Goal: Task Accomplishment & Management: Use online tool/utility

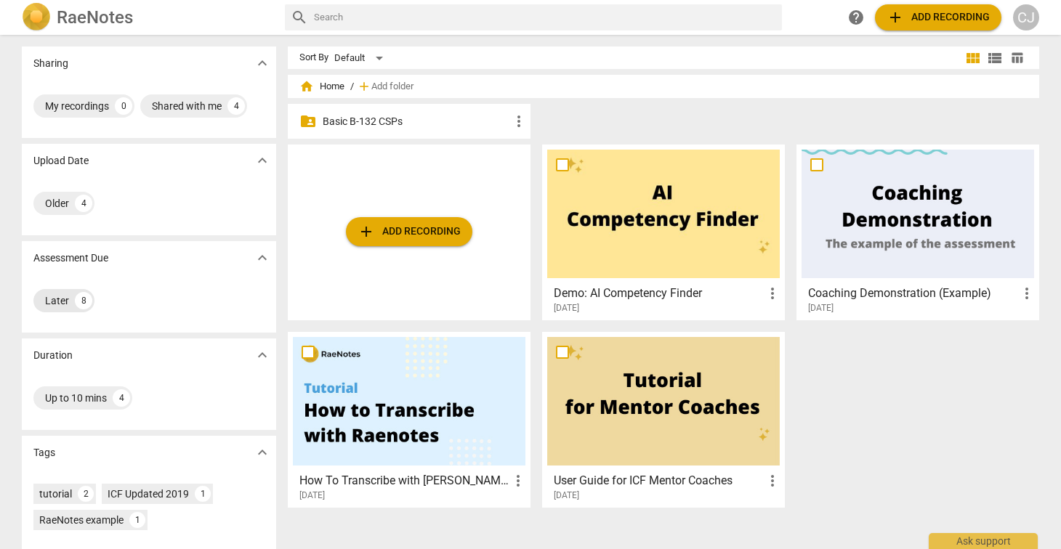
click at [59, 299] on div "Later" at bounding box center [57, 300] width 24 height 15
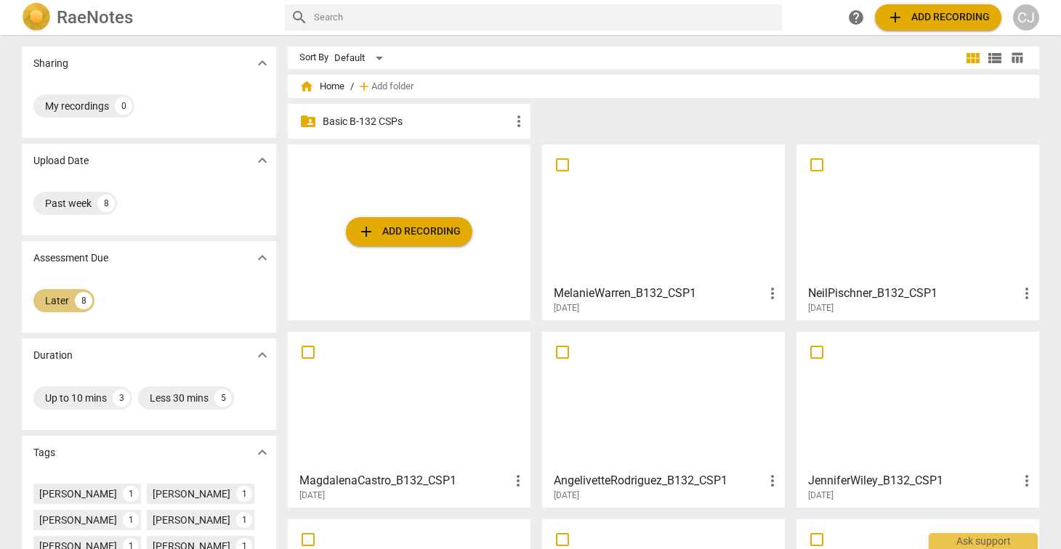
click at [56, 301] on div "Later" at bounding box center [57, 300] width 24 height 15
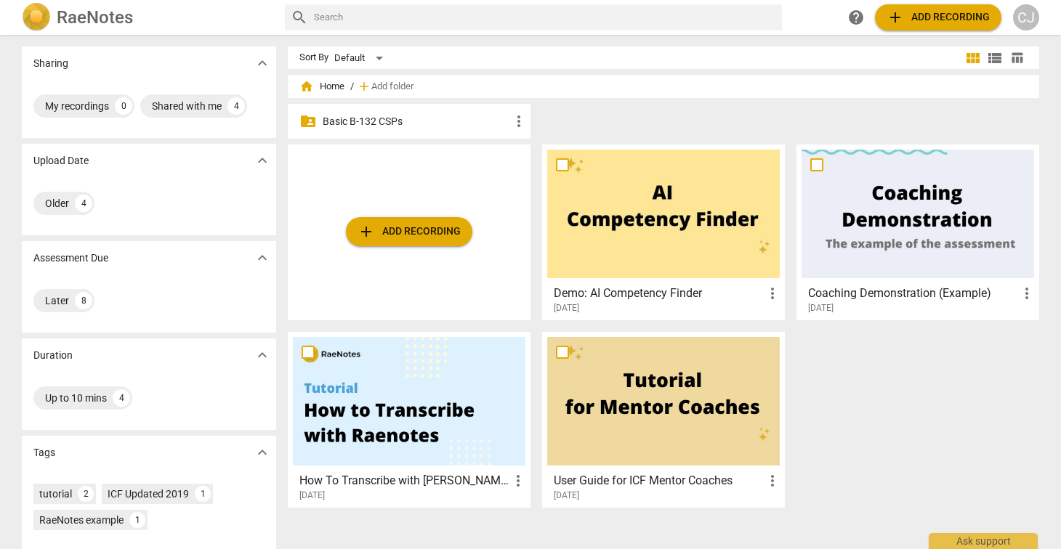
scroll to position [105, 0]
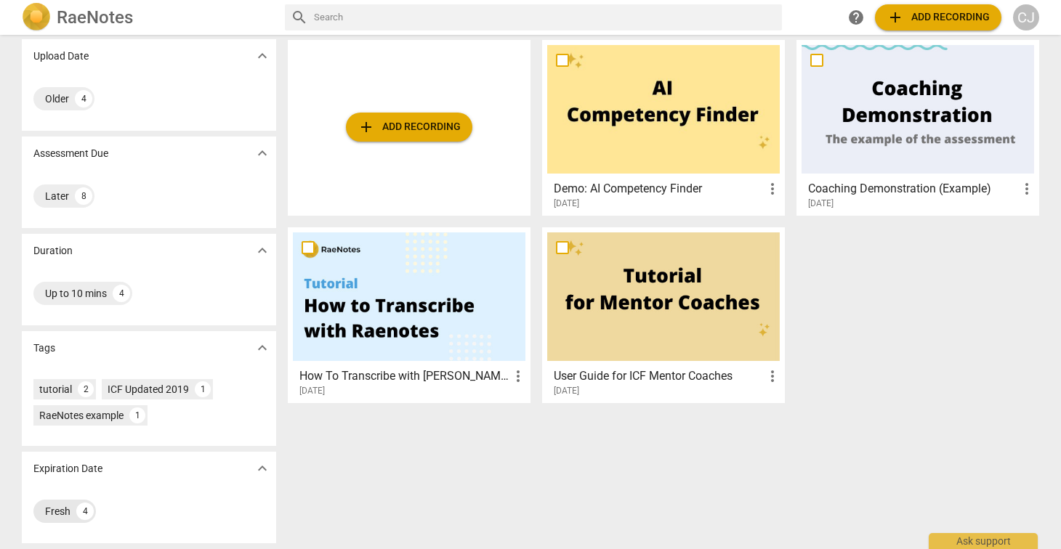
click at [54, 511] on div "Fresh" at bounding box center [57, 511] width 25 height 15
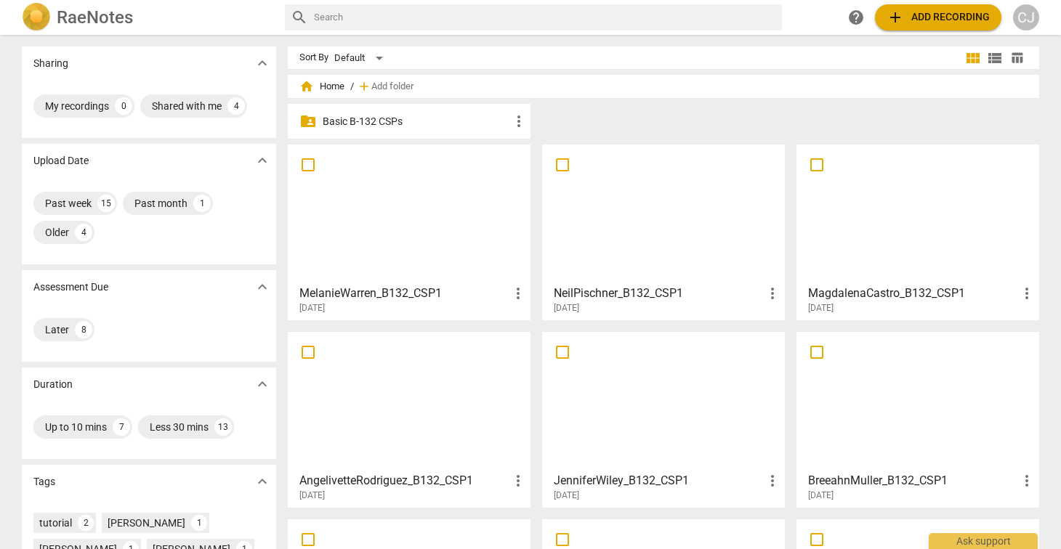
scroll to position [343, 0]
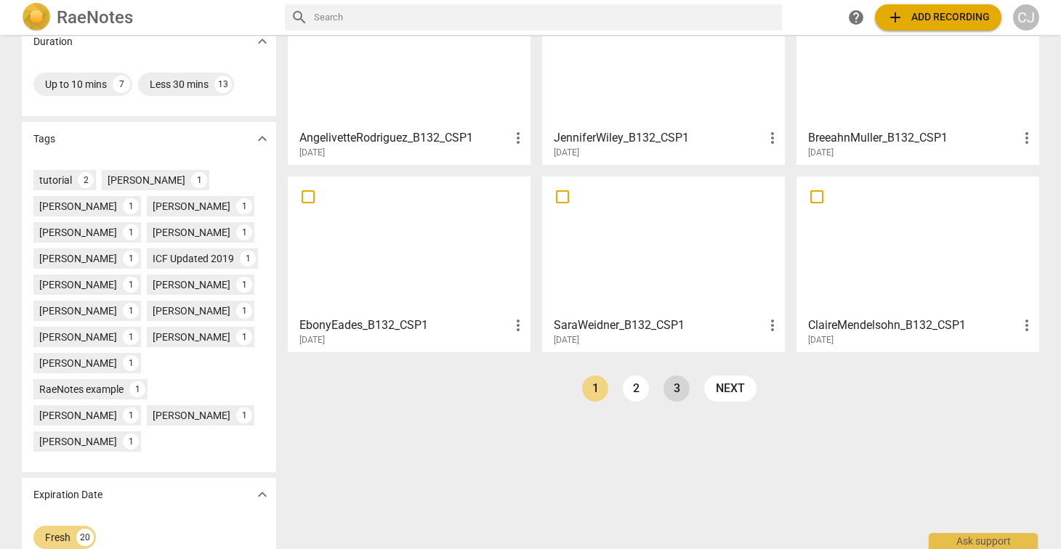
click at [673, 391] on link "3" at bounding box center [676, 389] width 26 height 26
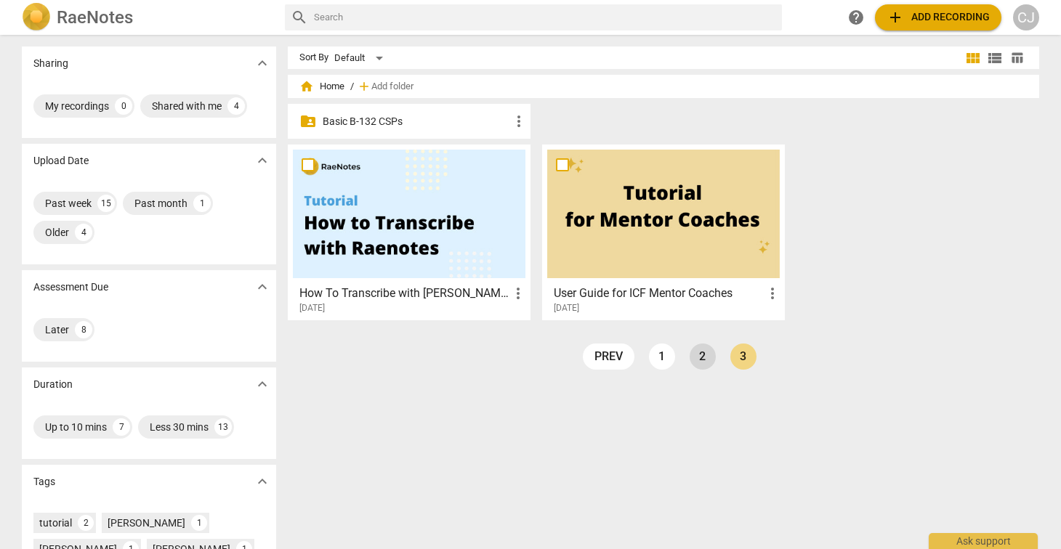
click at [702, 358] on link "2" at bounding box center [702, 357] width 26 height 26
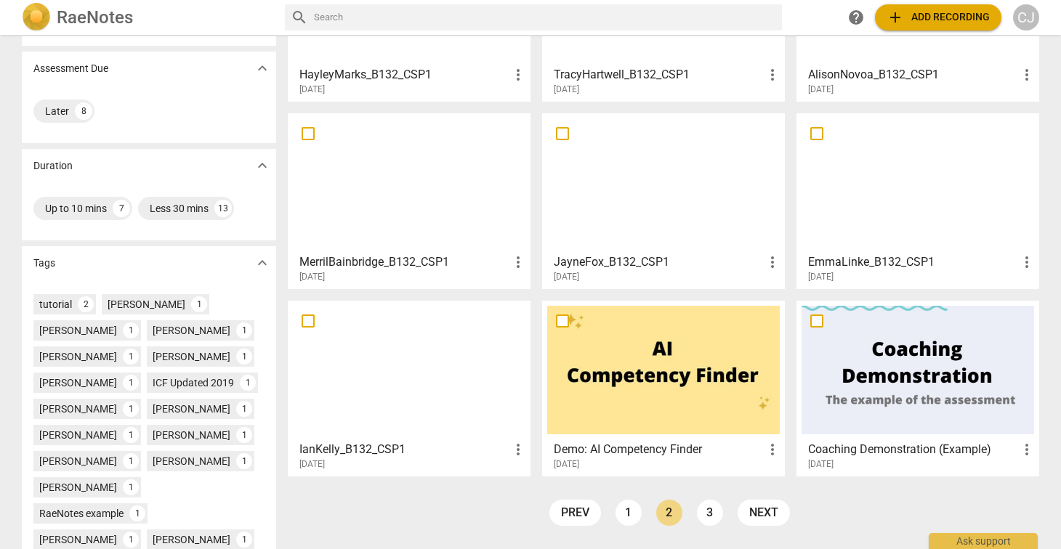
scroll to position [222, 0]
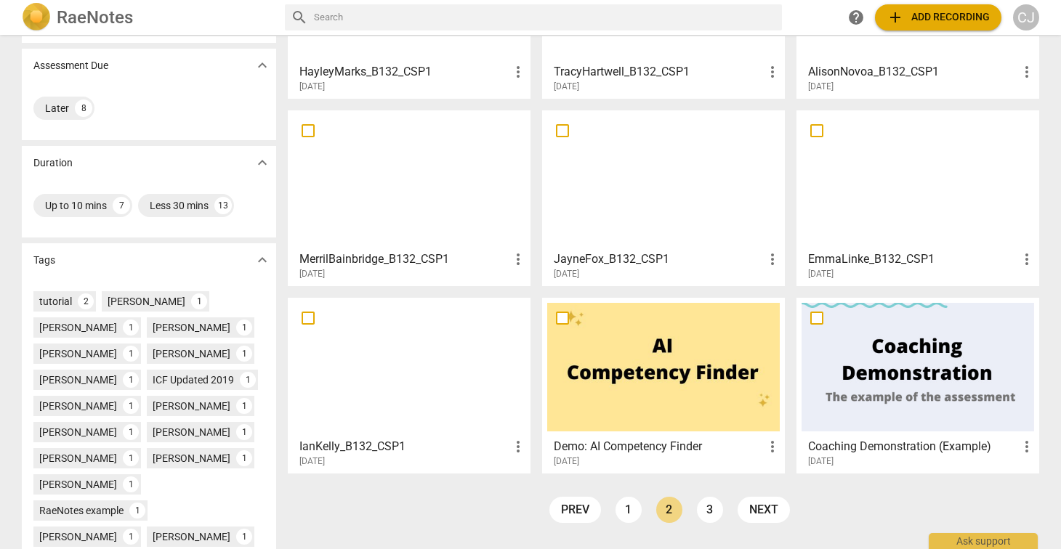
click at [394, 375] on div at bounding box center [409, 367] width 232 height 129
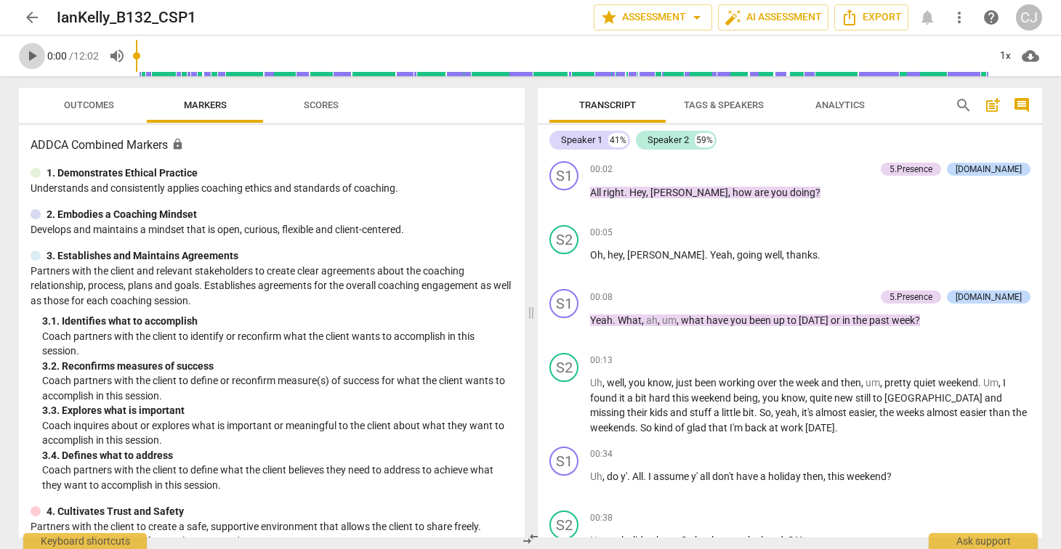
click at [31, 53] on span "play_arrow" at bounding box center [31, 55] width 17 height 17
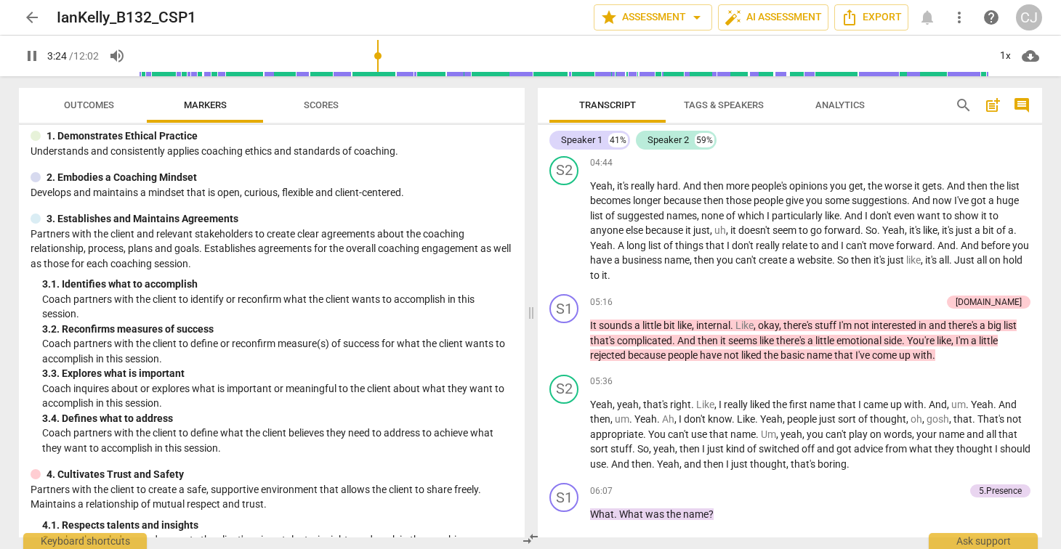
scroll to position [2021, 0]
click at [568, 349] on span "pause" at bounding box center [564, 339] width 17 height 17
click at [569, 349] on span "play_arrow" at bounding box center [564, 339] width 17 height 17
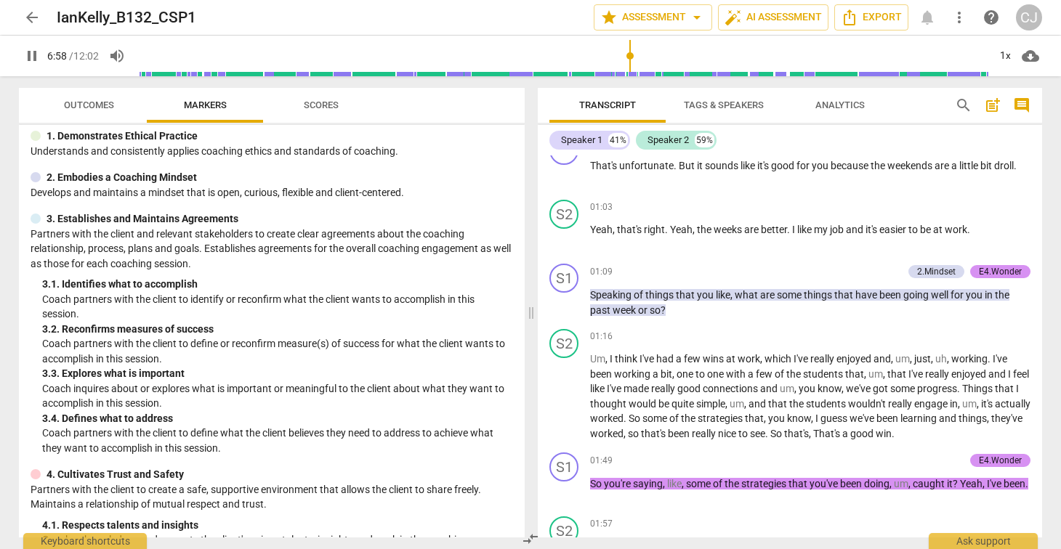
scroll to position [0, 0]
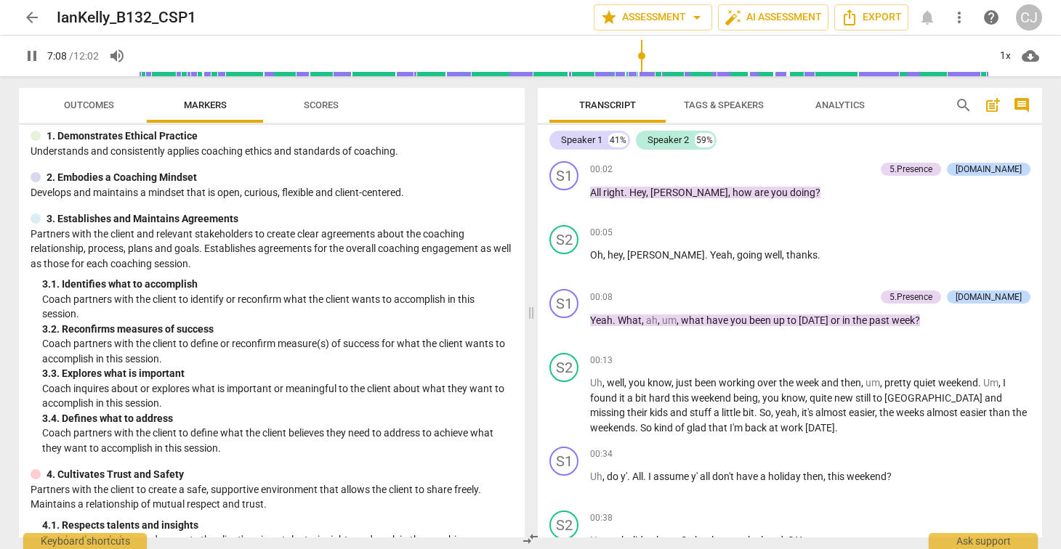
click at [31, 57] on span "pause" at bounding box center [31, 55] width 17 height 17
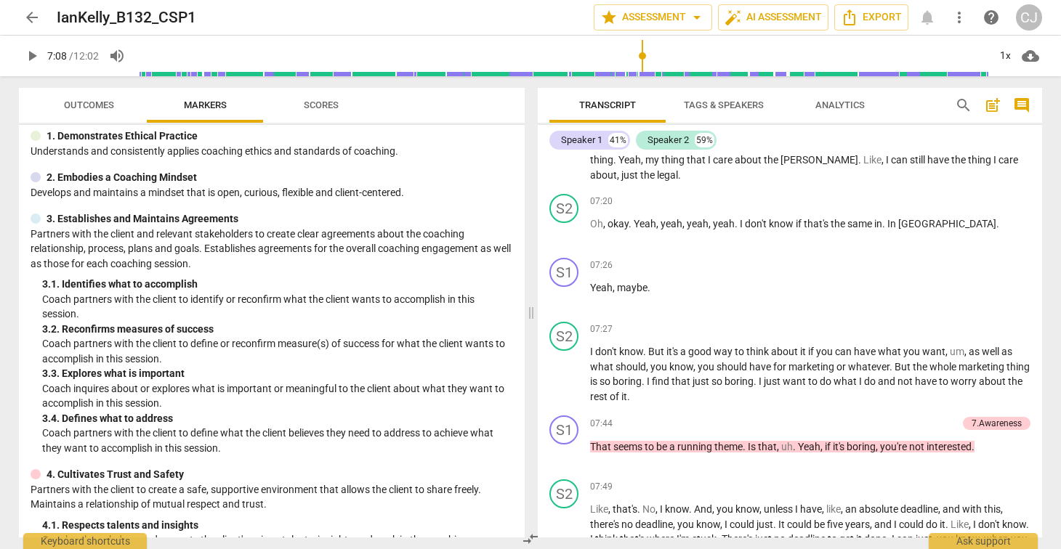
type input "429"
click at [31, 21] on span "arrow_back" at bounding box center [31, 17] width 17 height 17
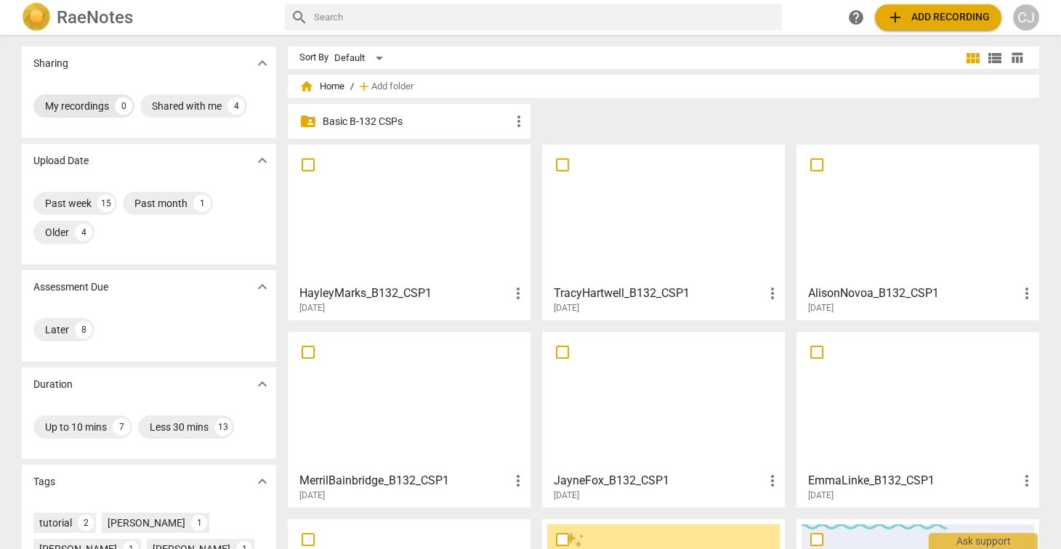
click at [62, 105] on div "My recordings" at bounding box center [77, 106] width 64 height 15
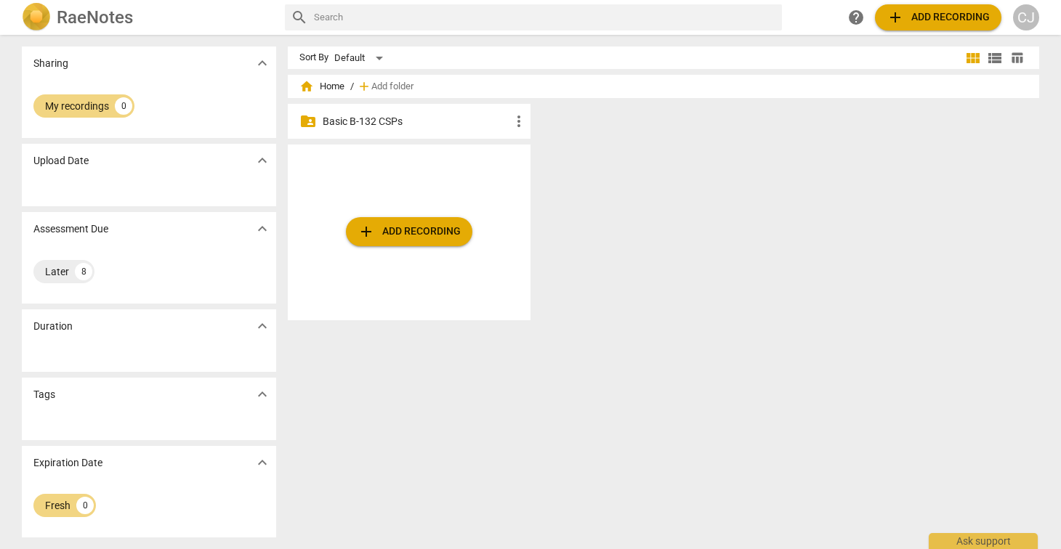
click at [126, 272] on div "Later 8" at bounding box center [148, 271] width 231 height 29
click at [52, 502] on div "Fresh" at bounding box center [57, 505] width 25 height 15
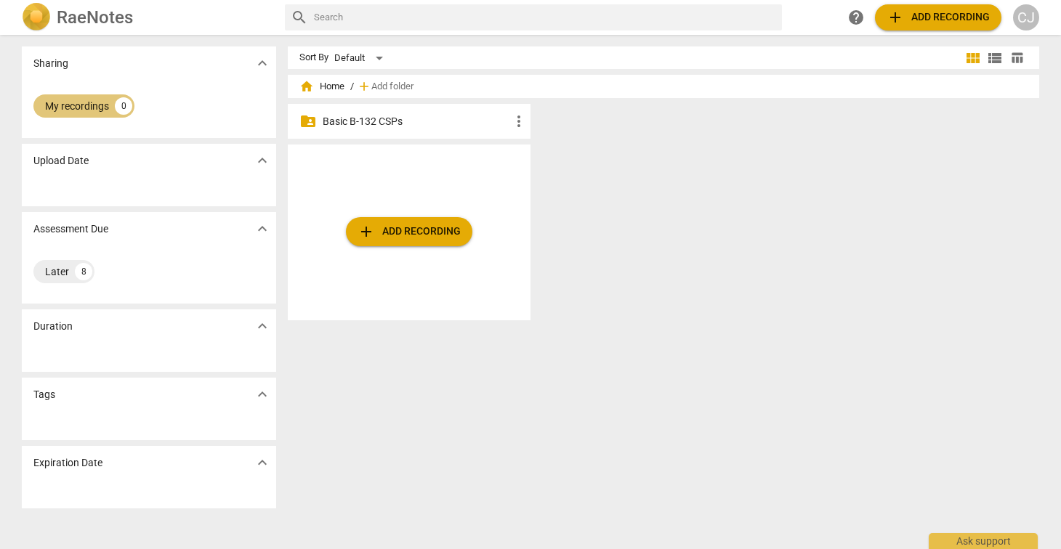
click at [62, 106] on div "My recordings" at bounding box center [77, 106] width 64 height 15
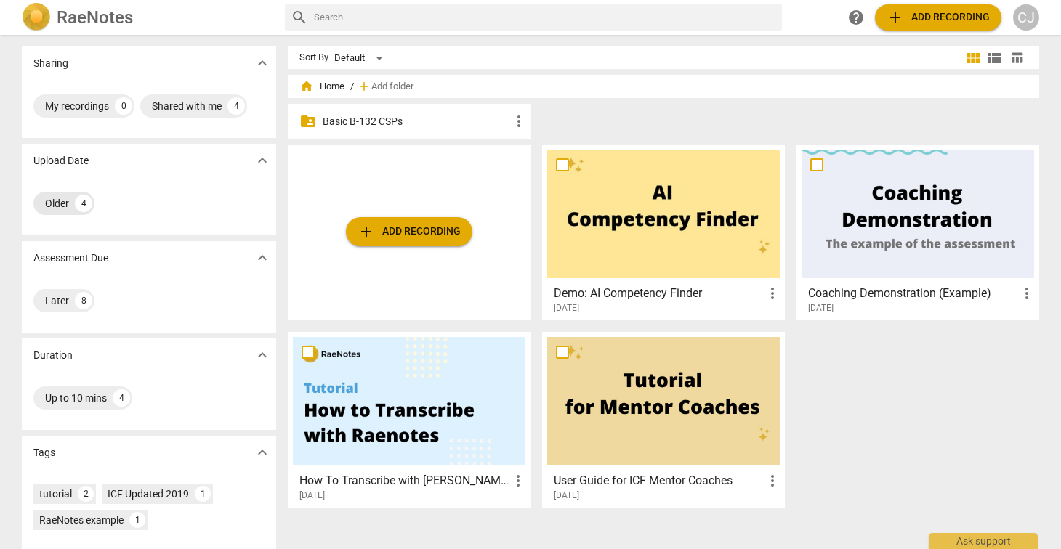
click at [54, 204] on div "Older" at bounding box center [57, 203] width 24 height 15
click at [46, 199] on div "Older" at bounding box center [57, 203] width 24 height 15
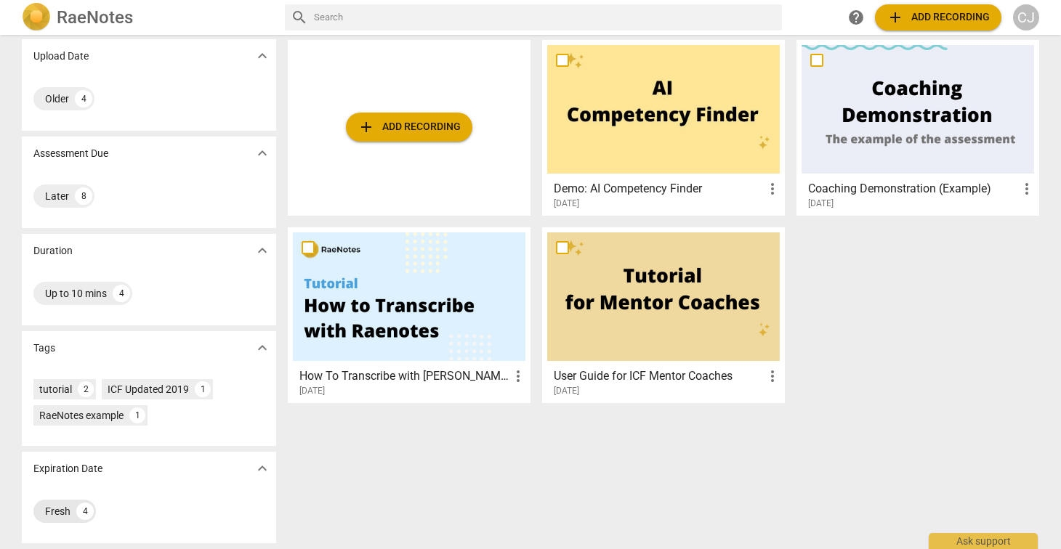
click at [57, 507] on div "Fresh" at bounding box center [57, 511] width 25 height 15
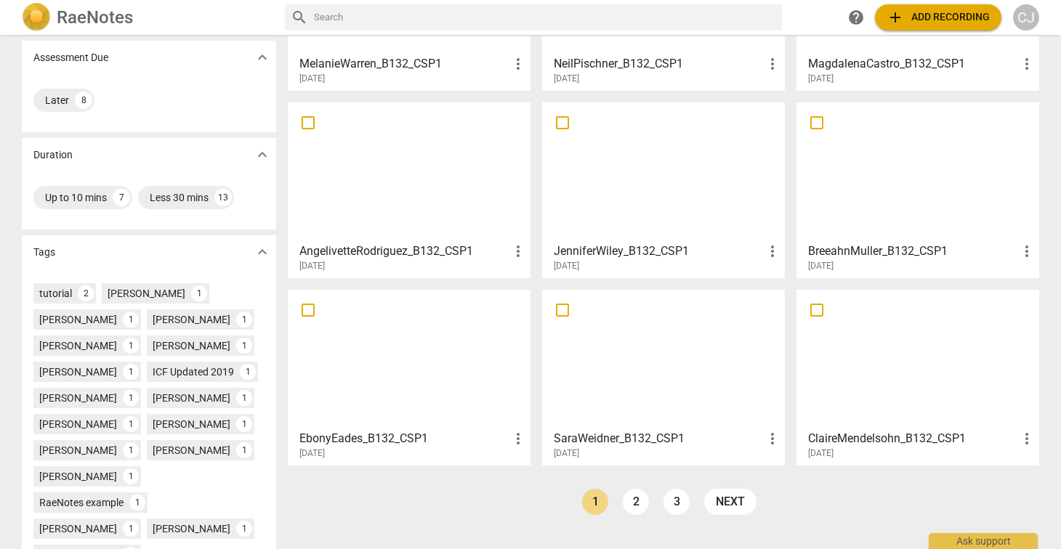
scroll to position [343, 0]
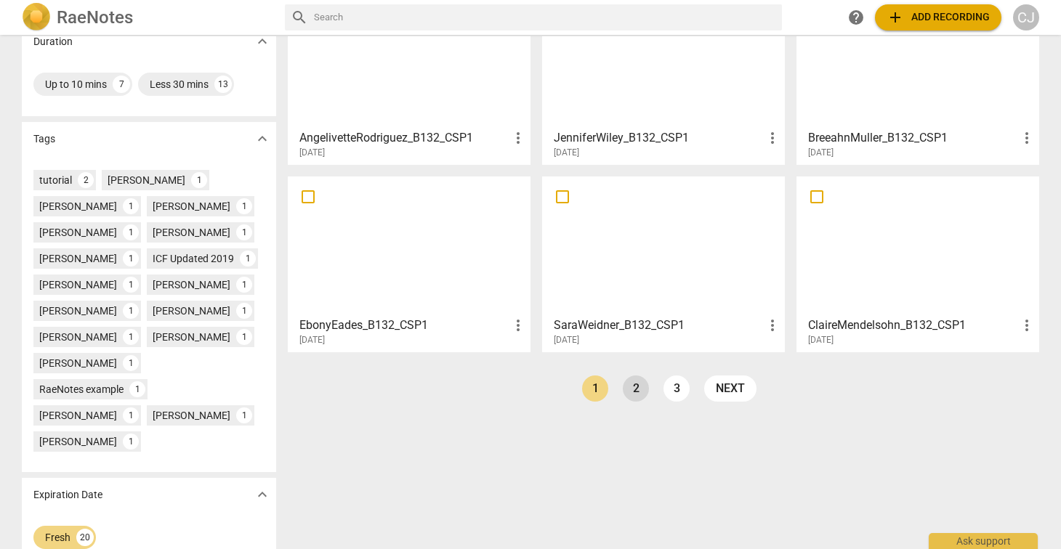
click at [630, 390] on link "2" at bounding box center [636, 389] width 26 height 26
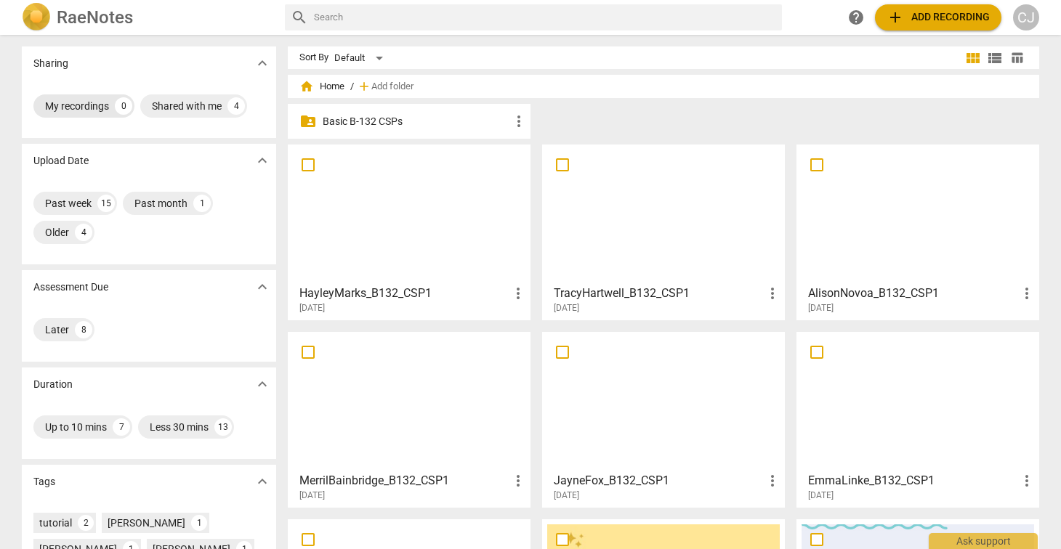
click at [68, 109] on div "My recordings" at bounding box center [77, 106] width 64 height 15
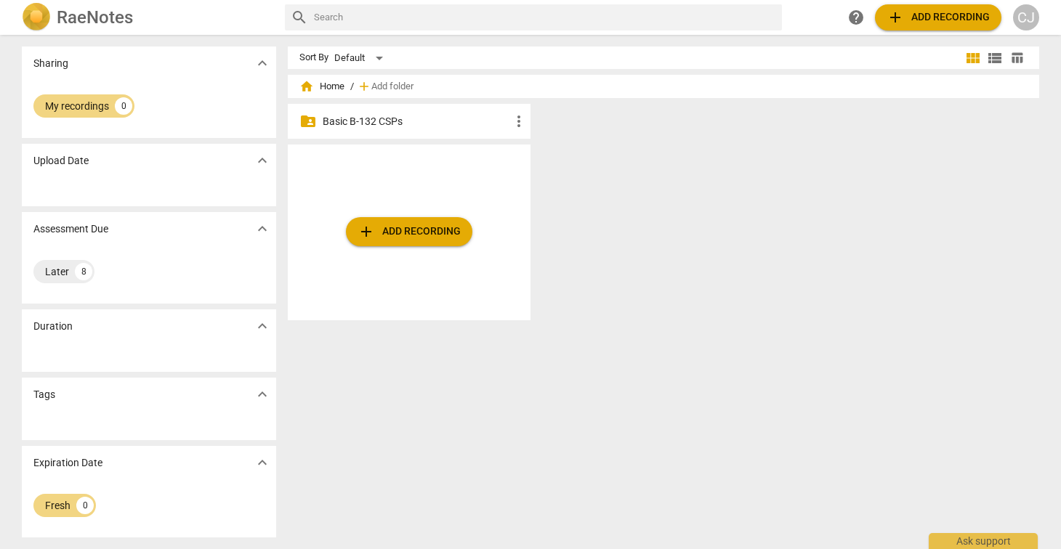
click at [392, 227] on span "add Add recording" at bounding box center [408, 231] width 103 height 17
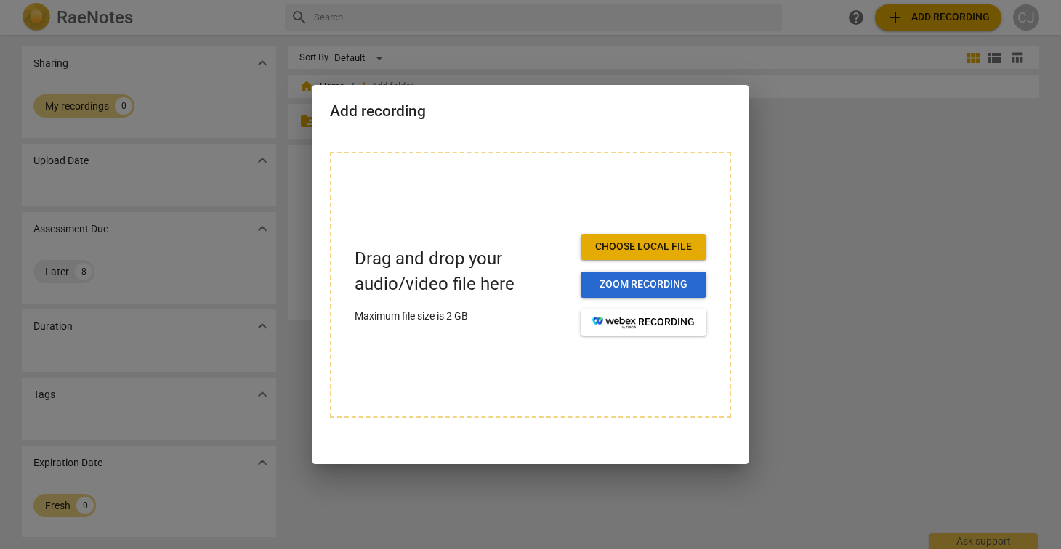
click at [631, 284] on span "Zoom recording" at bounding box center [643, 284] width 102 height 15
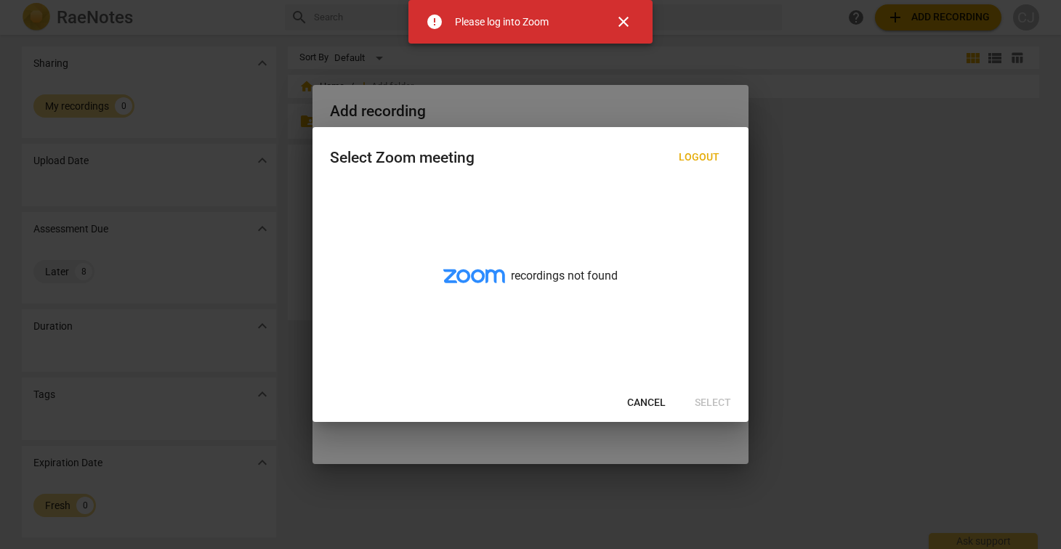
click at [650, 402] on span "Cancel" at bounding box center [646, 403] width 38 height 15
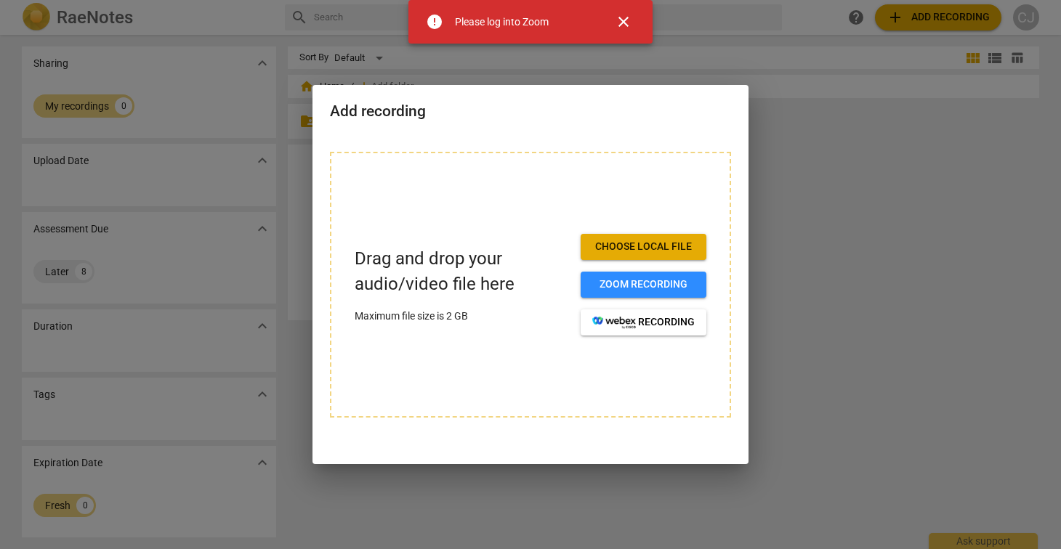
click at [668, 243] on span "Choose local file" at bounding box center [643, 247] width 102 height 15
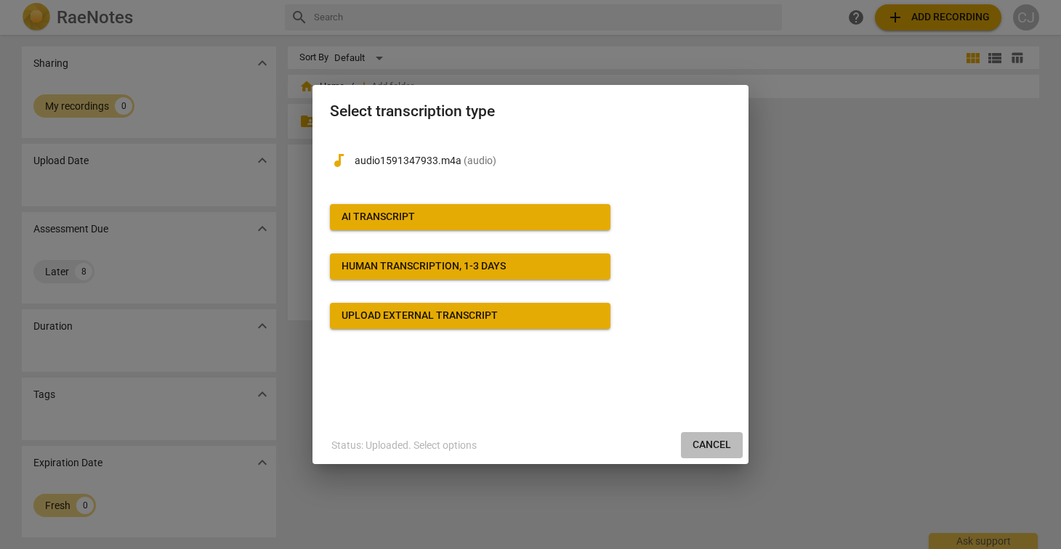
click at [713, 445] on span "Cancel" at bounding box center [711, 445] width 38 height 15
click at [713, 447] on span "Cancel" at bounding box center [711, 445] width 38 height 15
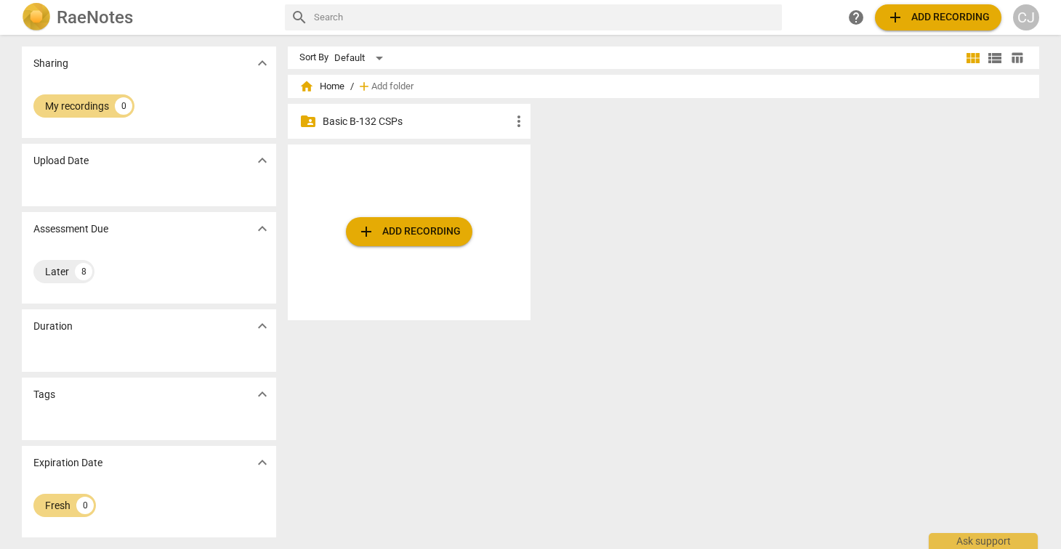
click at [410, 233] on span "add Add recording" at bounding box center [408, 231] width 103 height 17
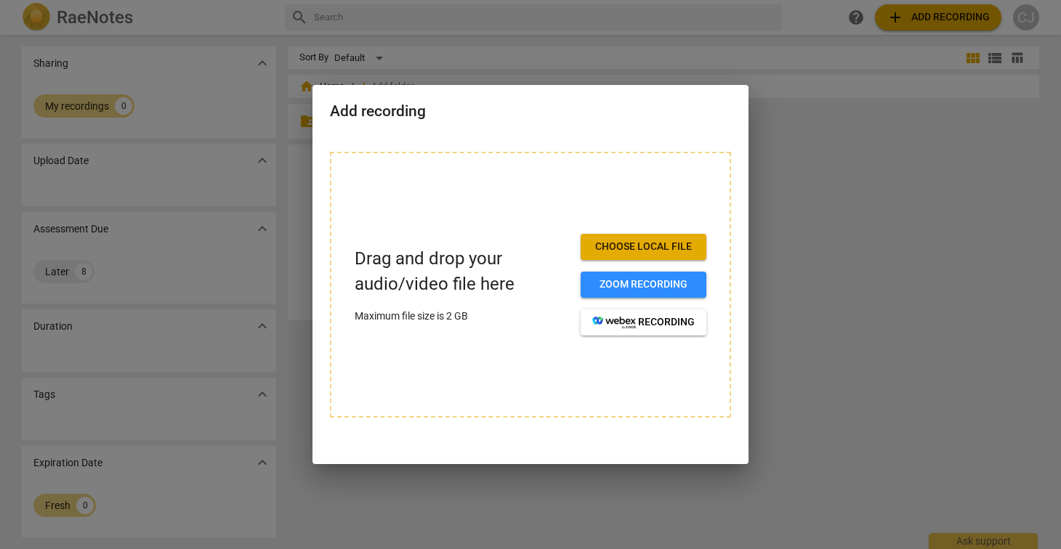
click at [670, 251] on span "Choose local file" at bounding box center [643, 247] width 102 height 15
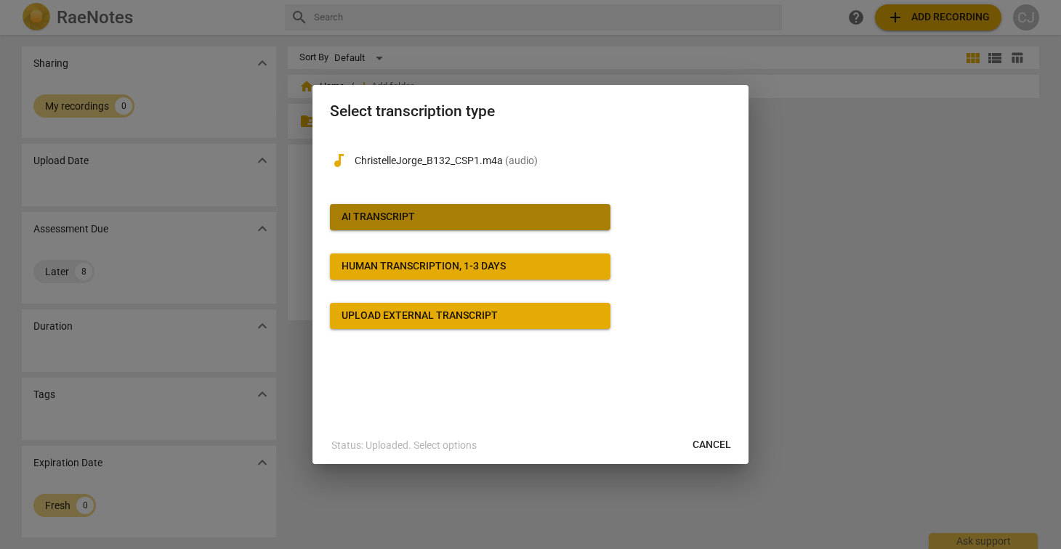
click at [394, 215] on div "AI Transcript" at bounding box center [377, 217] width 73 height 15
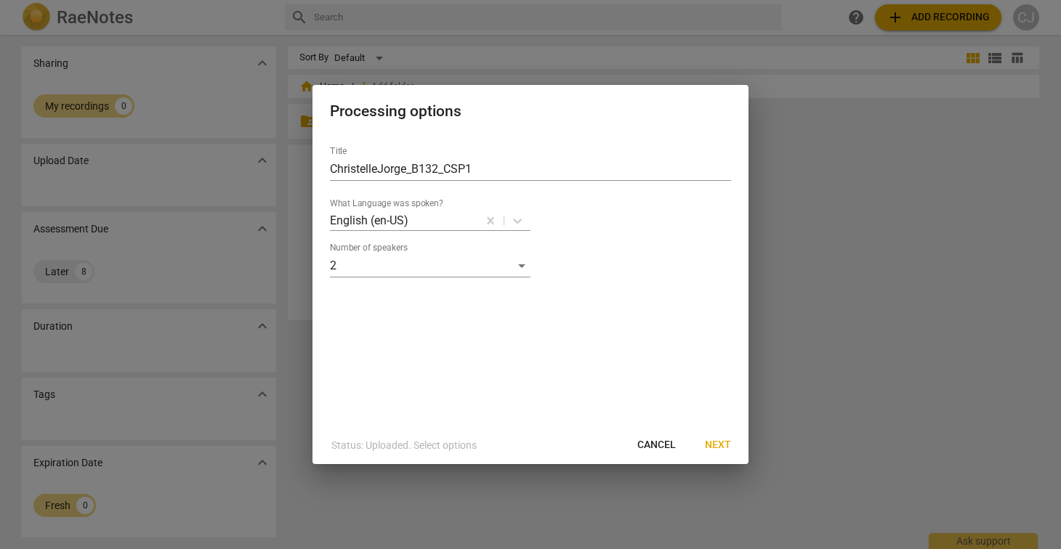
click at [719, 447] on span "Next" at bounding box center [718, 445] width 26 height 15
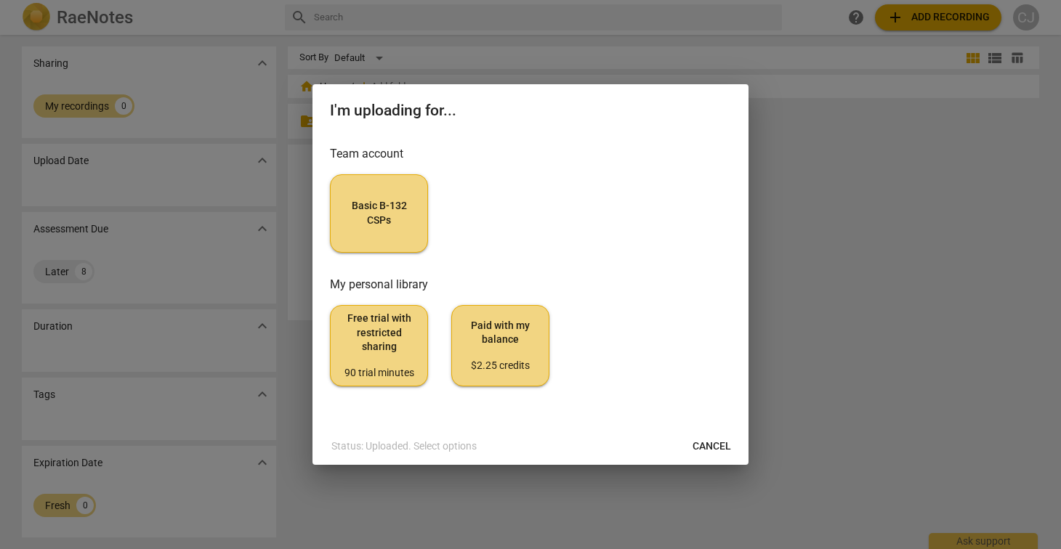
click at [367, 206] on span "Basic B-132 CSPs" at bounding box center [378, 213] width 73 height 28
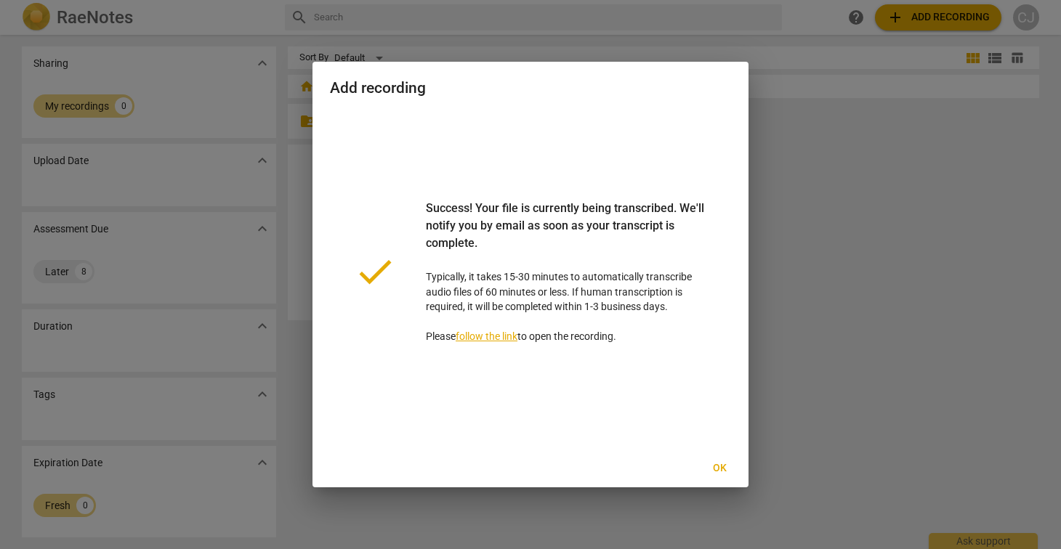
click at [719, 467] on span "Ok" at bounding box center [718, 468] width 23 height 15
